Goal: Task Accomplishment & Management: Complete application form

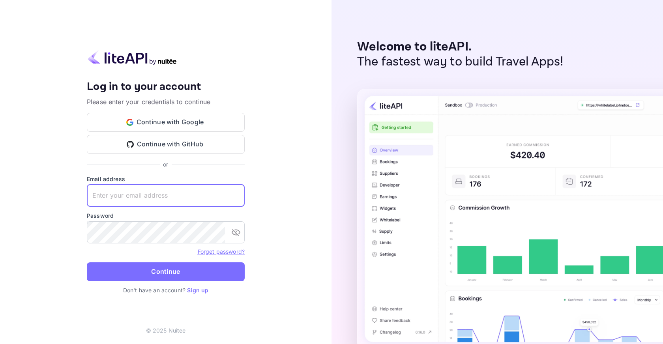
click at [129, 197] on input "text" at bounding box center [166, 196] width 158 height 22
click at [200, 290] on link "Sign up" at bounding box center [197, 290] width 21 height 7
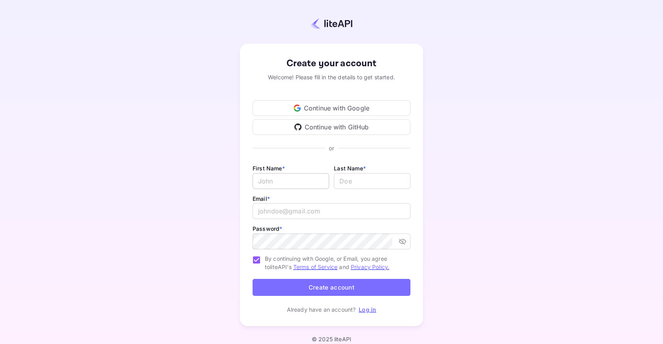
click at [277, 177] on input "Email *" at bounding box center [291, 181] width 77 height 16
type input "[PERSON_NAME]"
paste input "[EMAIL_ADDRESS]"
type input "[EMAIL_ADDRESS]"
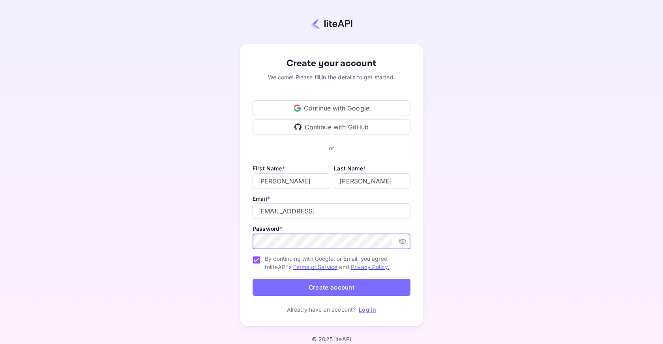
click at [331, 285] on button "Create account" at bounding box center [332, 287] width 158 height 17
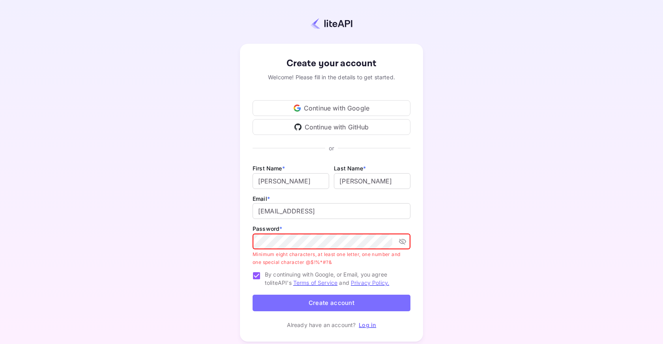
click at [348, 299] on button "Create account" at bounding box center [332, 303] width 158 height 17
click at [402, 239] on icon "toggle password visibility" at bounding box center [402, 242] width 7 height 6
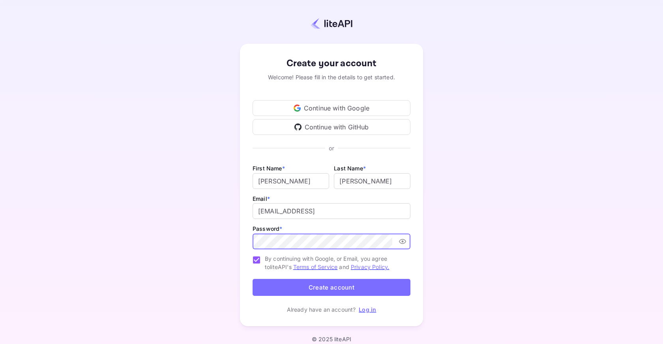
click at [208, 227] on div "Create your account Welcome! Please fill in the details to get started. Continu…" at bounding box center [331, 184] width 593 height 301
click at [317, 283] on button "Create account" at bounding box center [332, 287] width 158 height 17
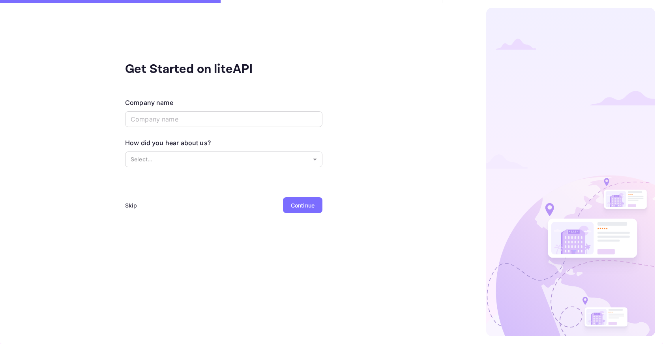
click at [402, 98] on div "Get Started on liteAPI Company name ​ How did you hear about us? Select... ​ Sk…" at bounding box center [223, 172] width 447 height 344
click at [183, 121] on input "text" at bounding box center [223, 119] width 197 height 16
type input "The Travel Club"
click at [208, 155] on body "Get Started on liteAPI Company name The Travel Club ​ How did you hear about us…" at bounding box center [331, 172] width 663 height 344
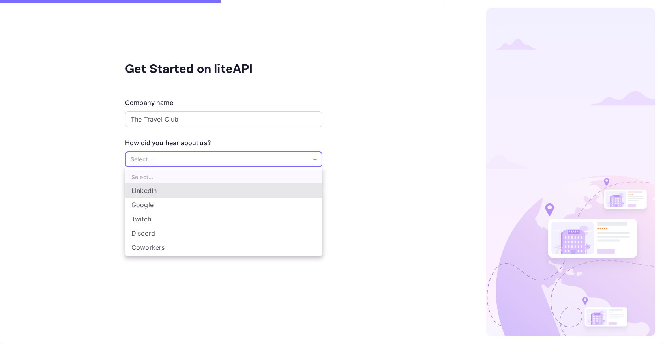
click at [169, 247] on li "Coworkers" at bounding box center [223, 247] width 197 height 14
type input "Coworkers"
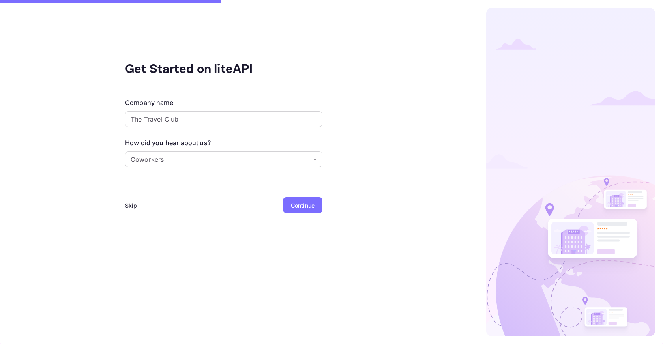
click at [304, 206] on div "Continue" at bounding box center [303, 205] width 24 height 8
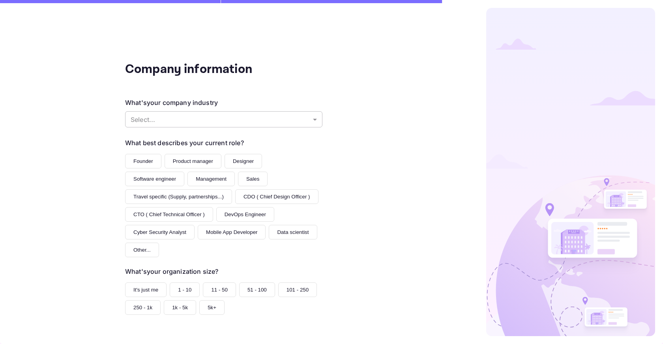
click at [245, 119] on body "Company information What's your company industry Select... ​ What best describe…" at bounding box center [331, 172] width 663 height 344
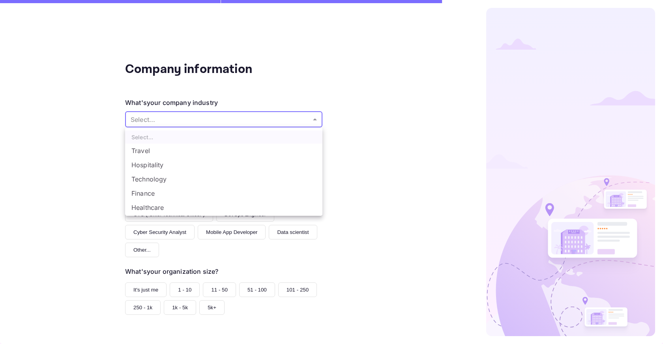
click at [156, 148] on li "Travel" at bounding box center [223, 151] width 197 height 14
type input "Travel"
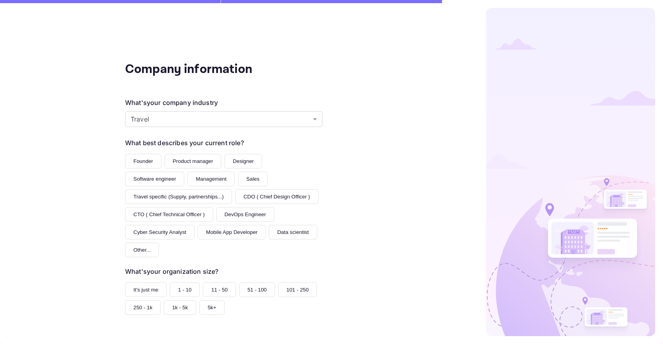
click at [148, 157] on button "Founder" at bounding box center [143, 161] width 36 height 15
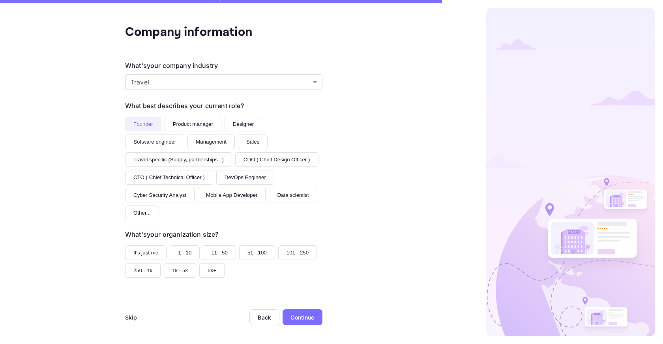
click at [140, 252] on button "It's just me" at bounding box center [145, 252] width 41 height 15
click at [174, 249] on button "1 - 10" at bounding box center [185, 252] width 30 height 15
click at [305, 316] on div "Continue" at bounding box center [302, 317] width 24 height 8
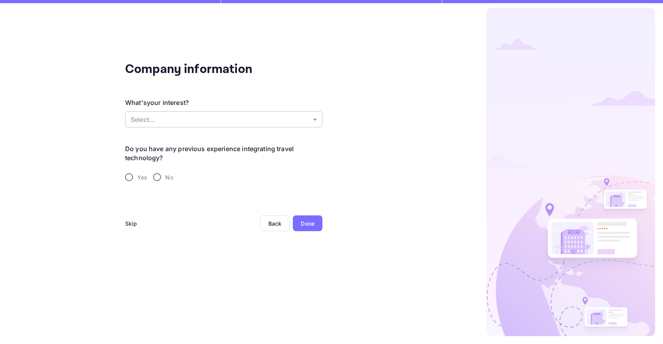
click at [219, 120] on body "Company information What's your interest? Select... ​ Do you have any previous …" at bounding box center [331, 172] width 663 height 344
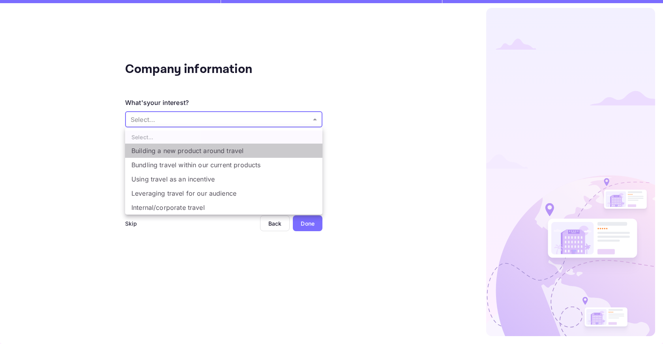
click at [206, 149] on li "Building a new product around travel" at bounding box center [223, 151] width 197 height 14
type input "Building a new product around travel"
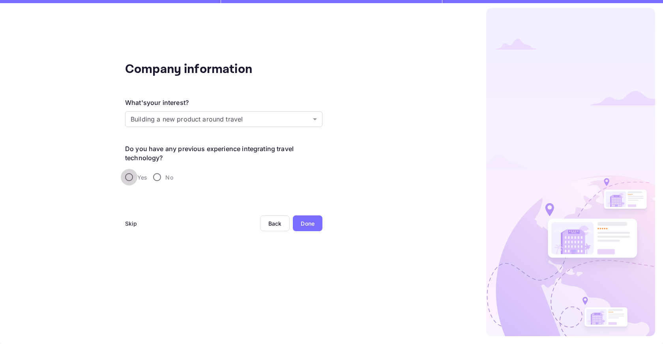
click at [129, 178] on input "Yes" at bounding box center [129, 177] width 17 height 17
radio input "true"
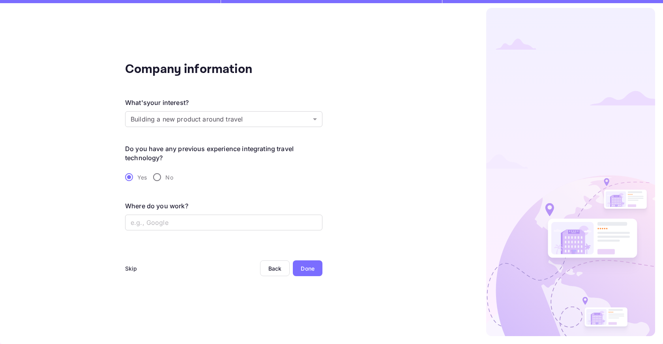
click at [311, 263] on div "Done" at bounding box center [308, 268] width 30 height 16
click at [127, 268] on div "Skip" at bounding box center [131, 268] width 12 height 8
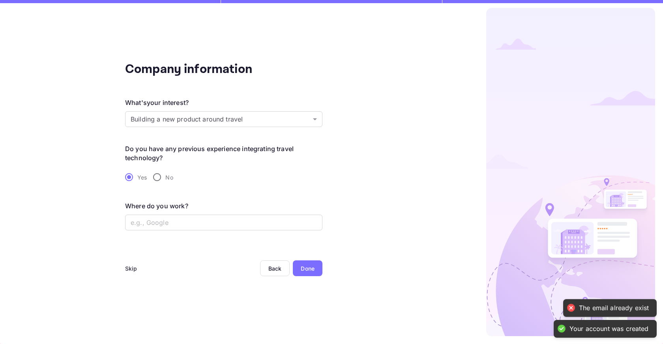
click at [127, 267] on div "Skip" at bounding box center [131, 268] width 12 height 8
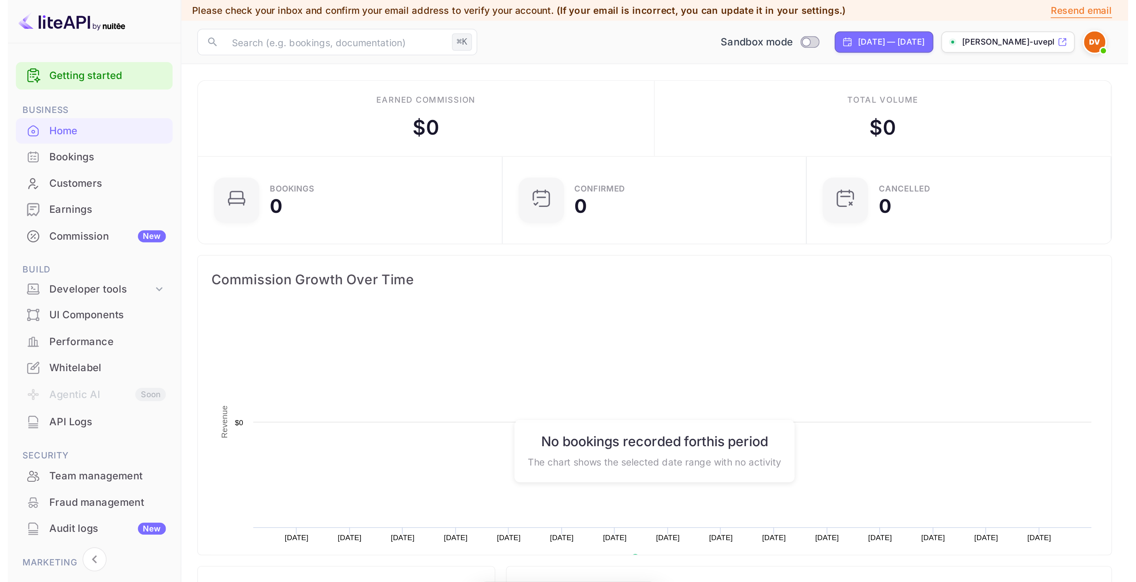
scroll to position [128, 176]
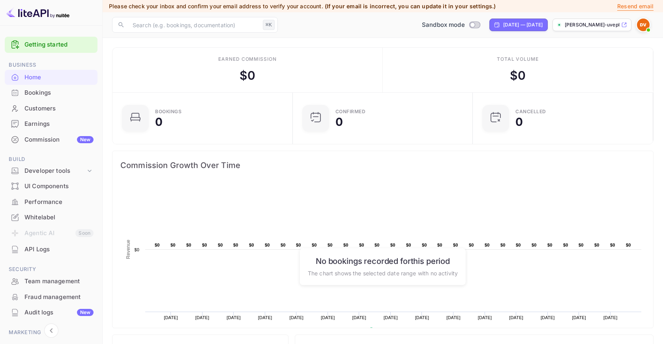
click at [226, 57] on div "Earned commission" at bounding box center [247, 59] width 58 height 7
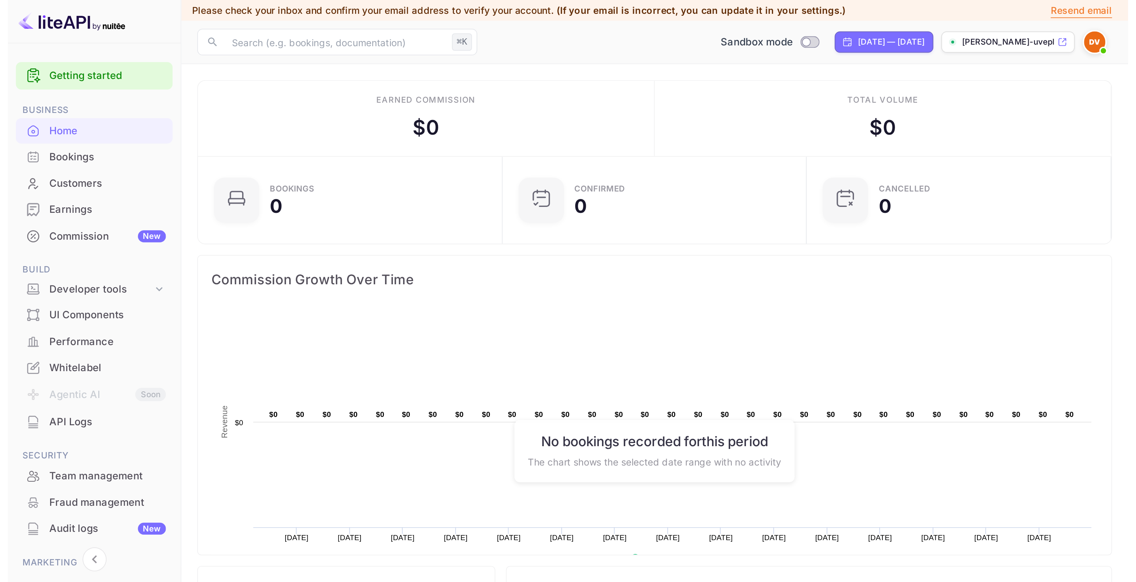
scroll to position [128, 333]
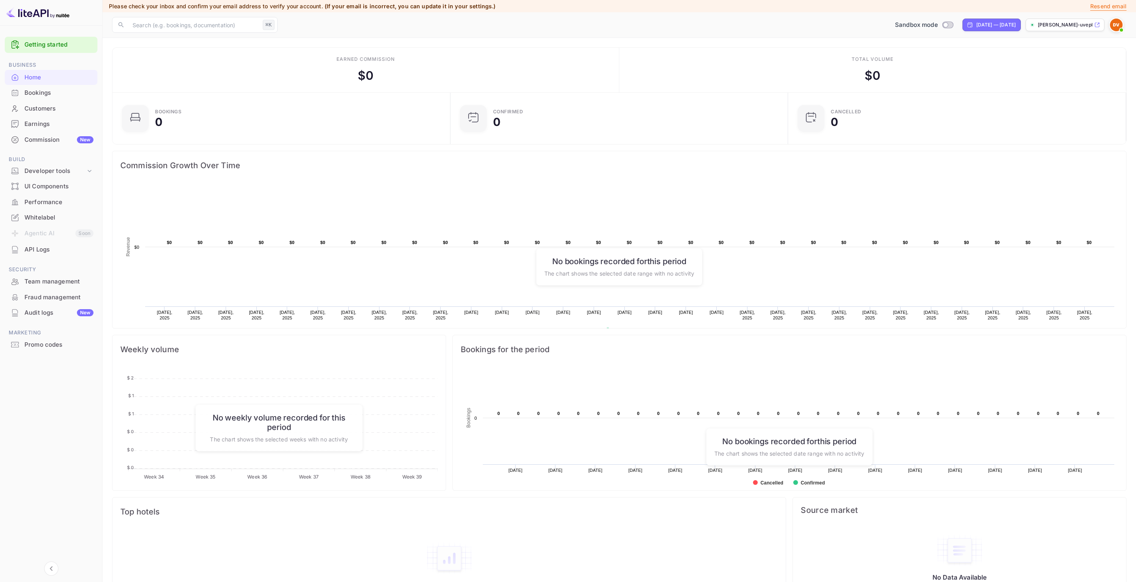
click at [663, 6] on p "Resend email" at bounding box center [1109, 6] width 36 height 9
